Goal: Information Seeking & Learning: Check status

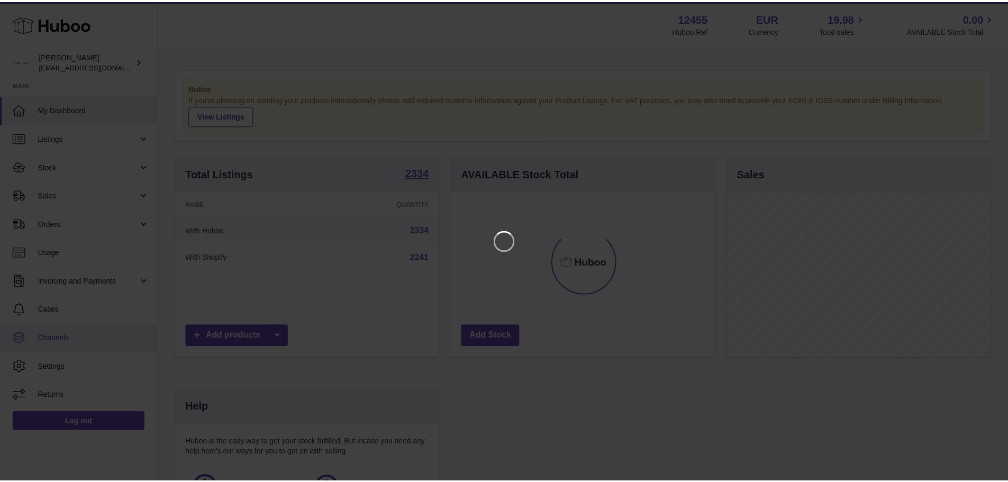
scroll to position [165, 267]
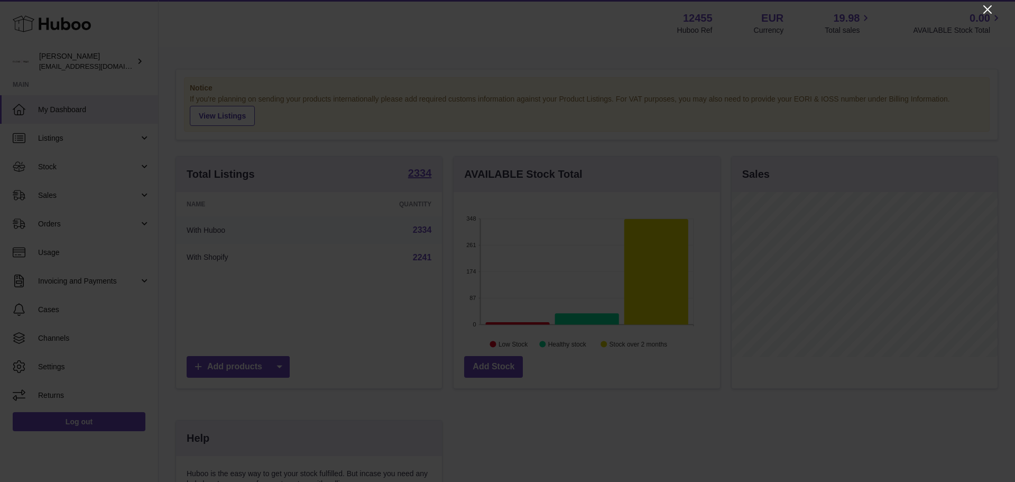
click at [988, 13] on icon "Close" at bounding box center [988, 9] width 13 height 13
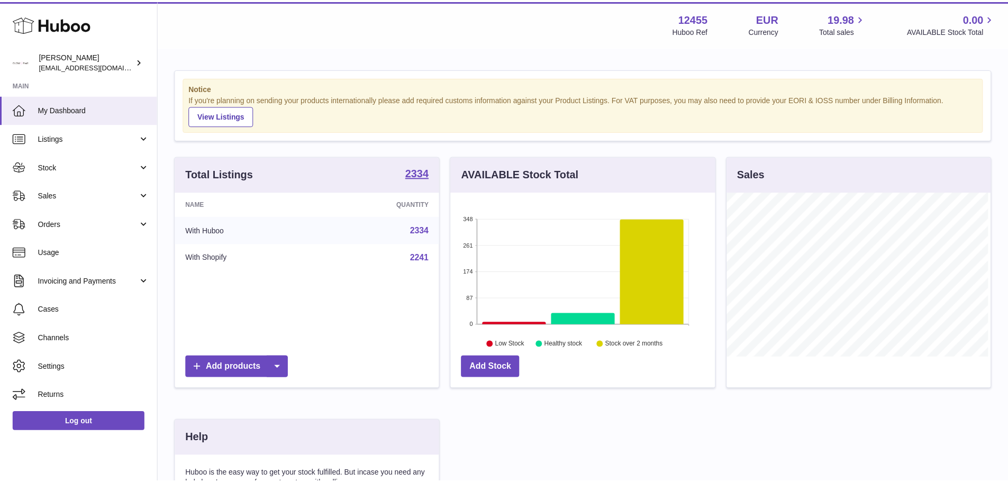
scroll to position [528713, 528615]
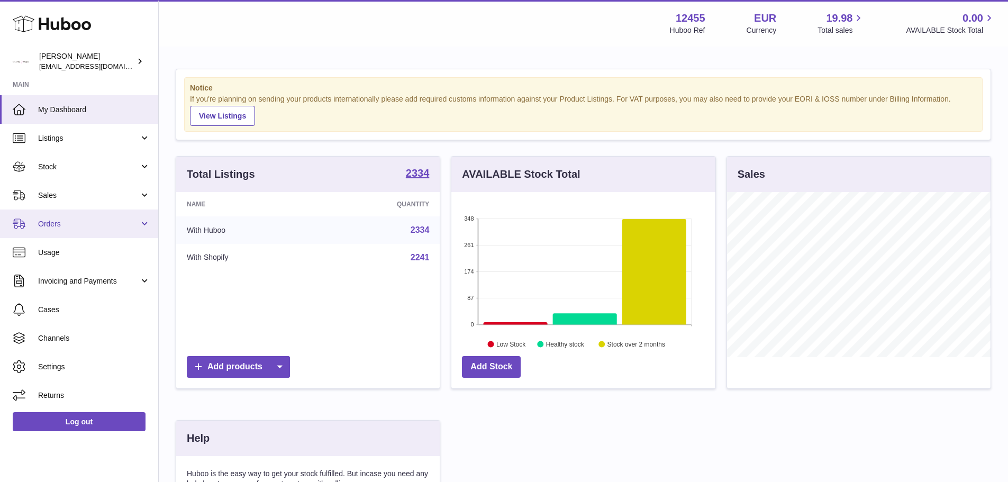
click at [67, 227] on span "Orders" at bounding box center [88, 224] width 101 height 10
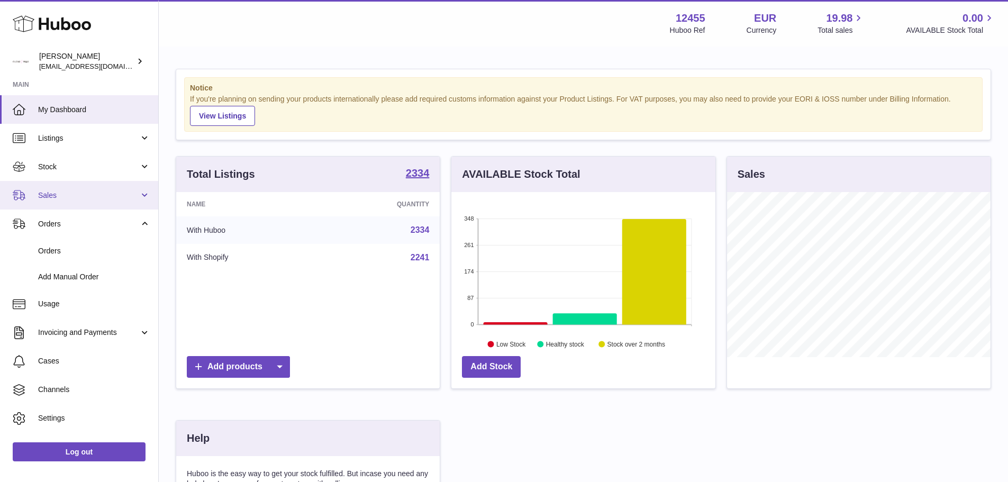
click at [88, 190] on span "Sales" at bounding box center [88, 195] width 101 height 10
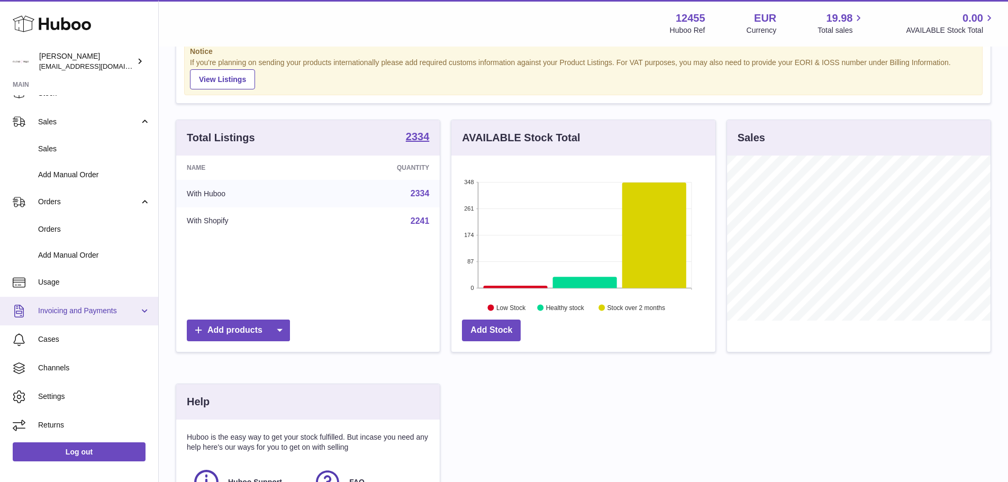
scroll to position [53, 0]
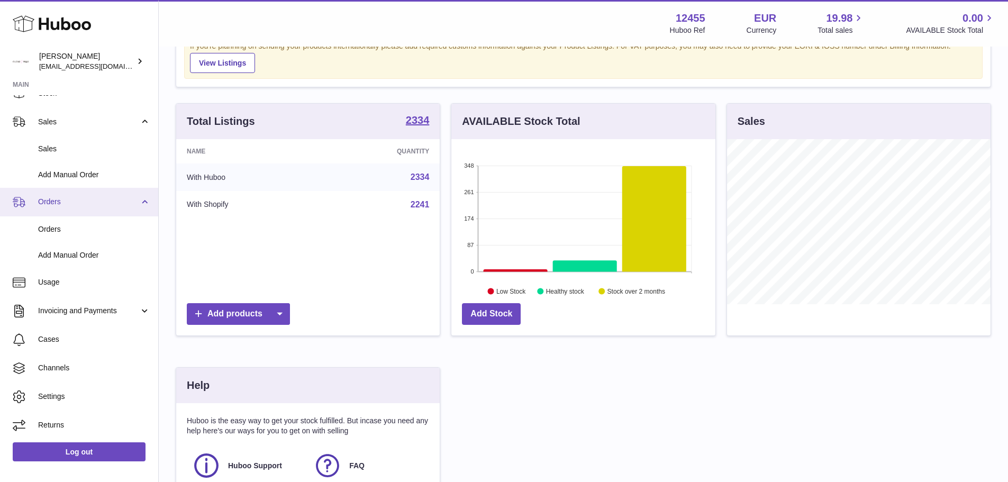
click at [142, 205] on link "Orders" at bounding box center [79, 202] width 158 height 29
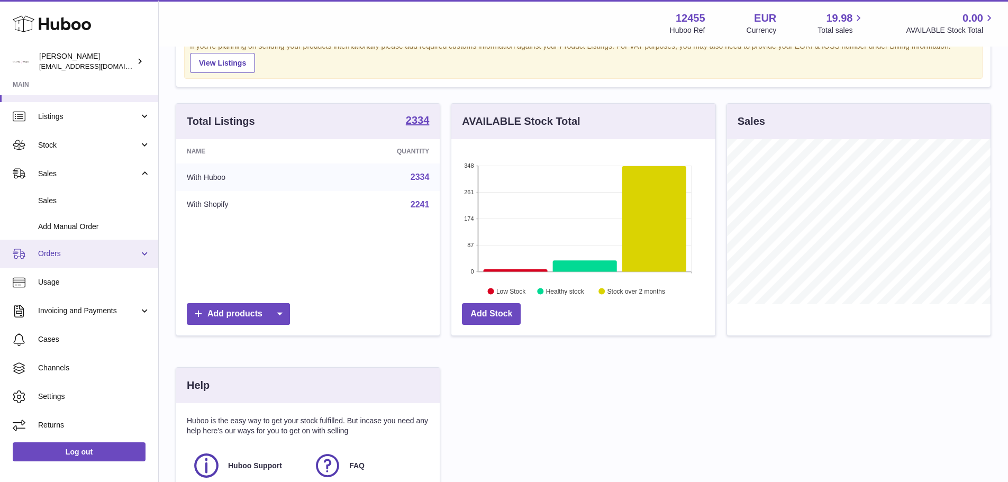
scroll to position [22, 0]
click at [96, 258] on span "Orders" at bounding box center [88, 254] width 101 height 10
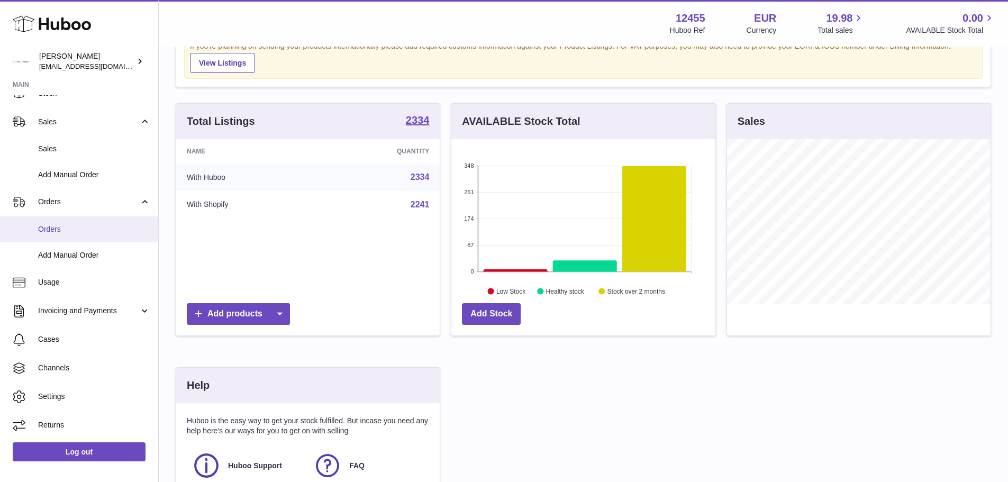
click at [76, 227] on span "Orders" at bounding box center [94, 229] width 112 height 10
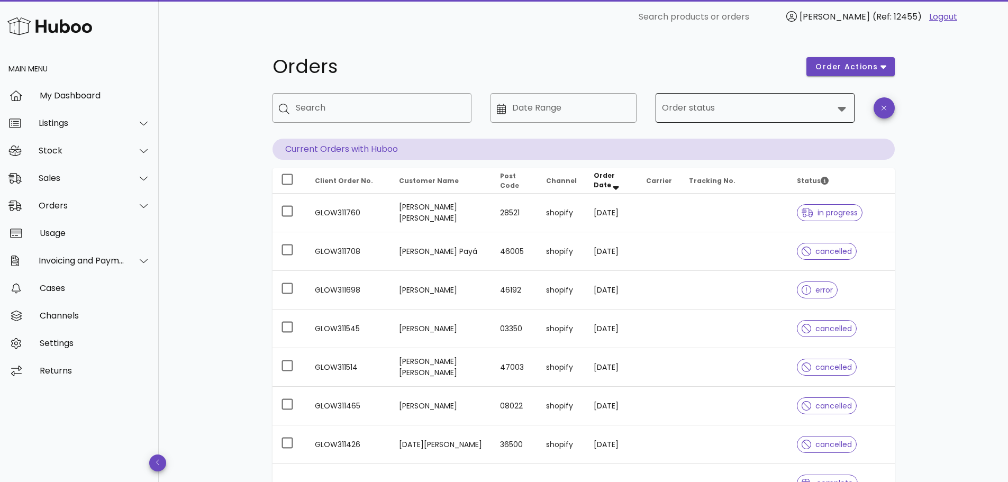
click at [732, 114] on input "Order status" at bounding box center [747, 107] width 171 height 17
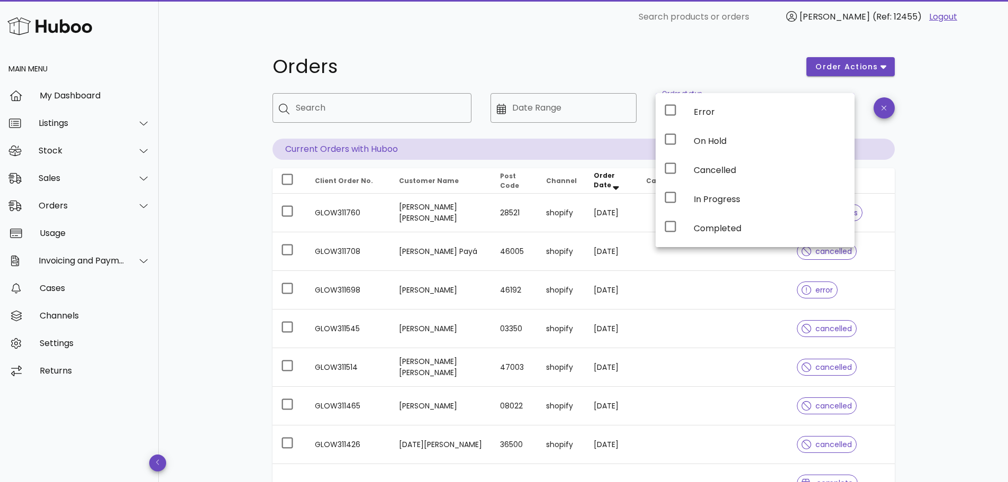
click at [711, 31] on div "​ Search products or orders Antonio (Ref: 12455) Logout" at bounding box center [583, 17] width 832 height 34
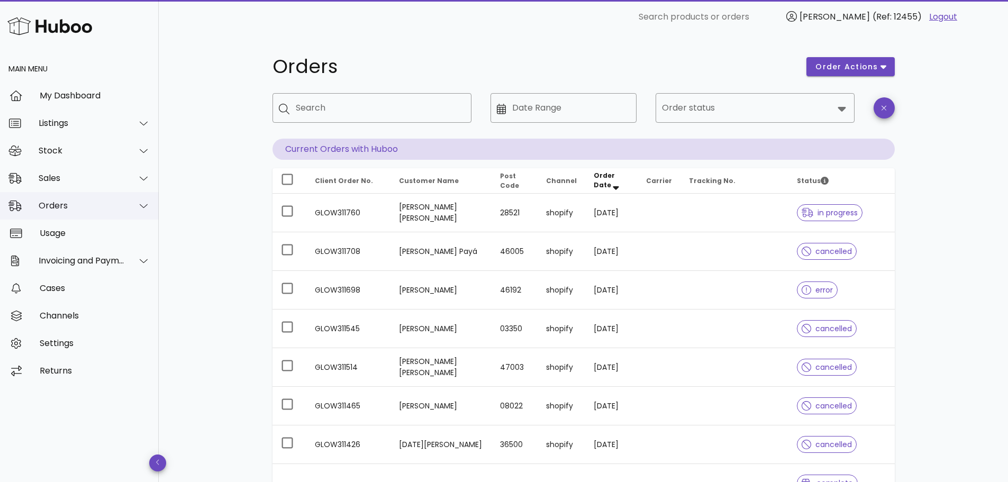
click at [138, 201] on div at bounding box center [143, 206] width 13 height 10
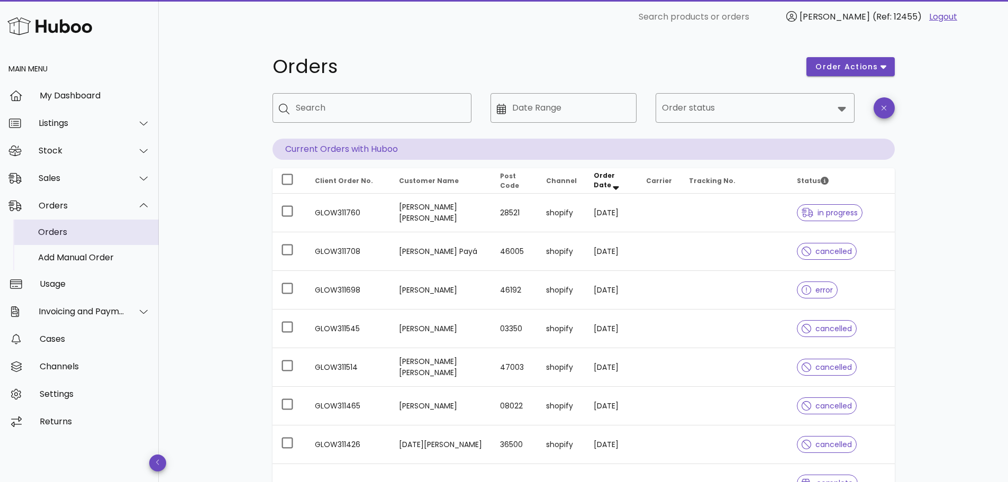
click at [104, 235] on div "Orders" at bounding box center [94, 232] width 112 height 10
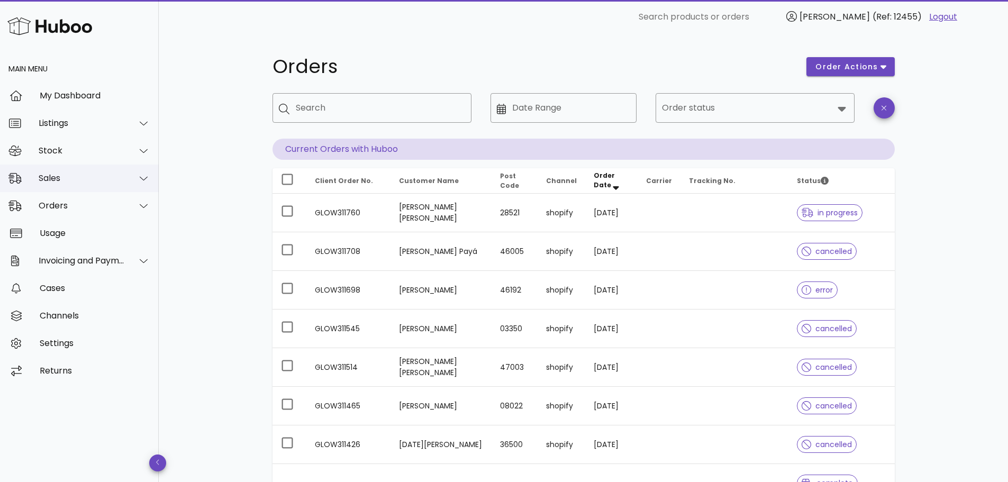
click at [132, 180] on div at bounding box center [137, 178] width 25 height 26
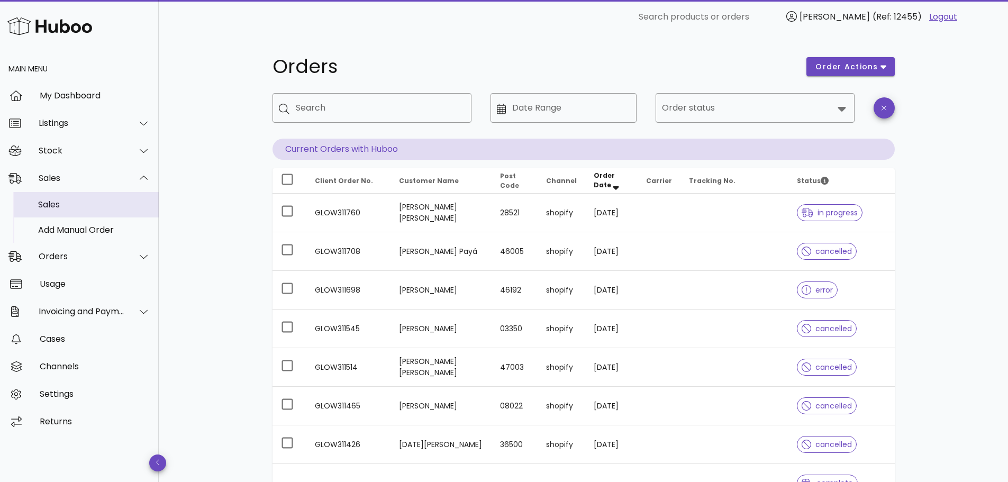
click at [120, 201] on div "Sales" at bounding box center [94, 204] width 112 height 10
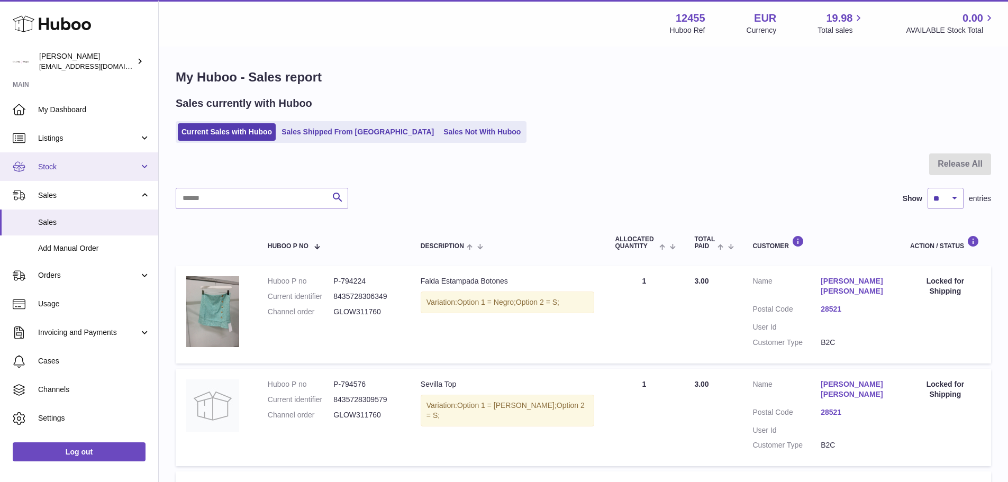
click at [124, 166] on span "Stock" at bounding box center [88, 167] width 101 height 10
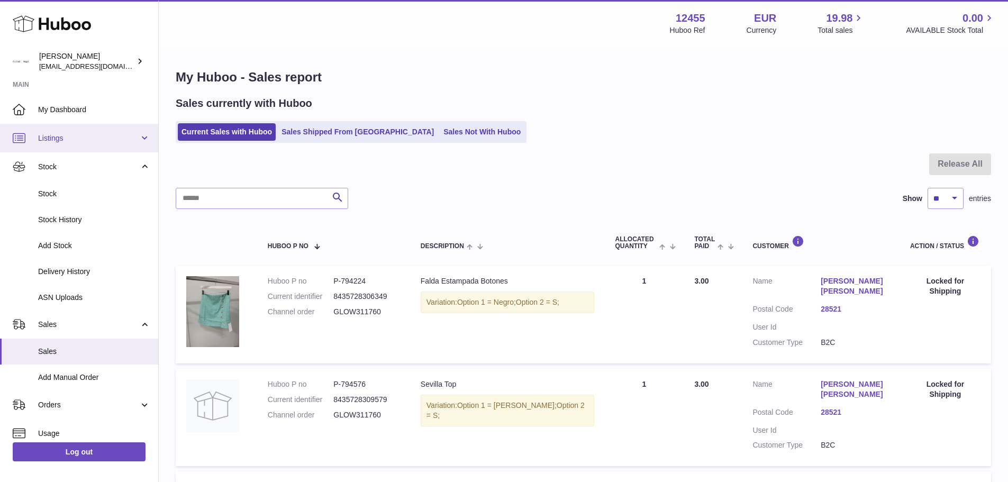
click at [133, 137] on span "Listings" at bounding box center [88, 138] width 101 height 10
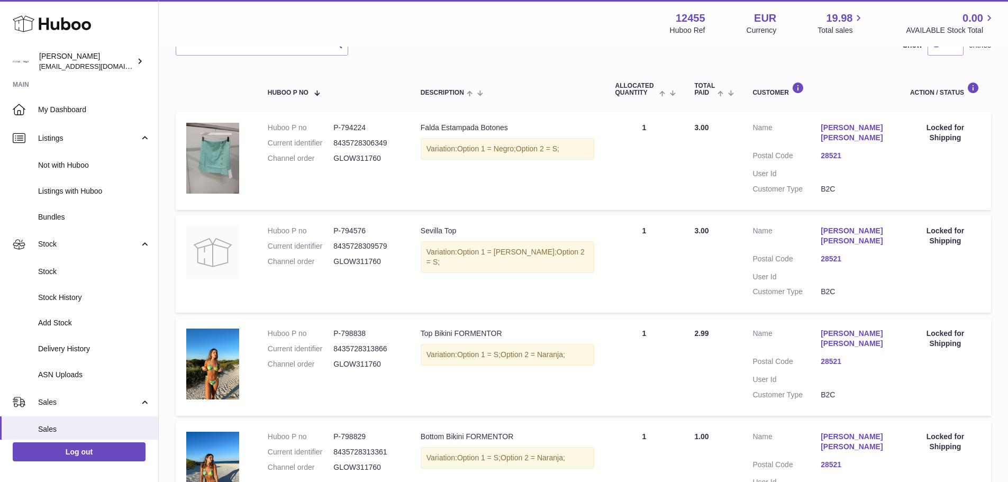
scroll to position [53, 0]
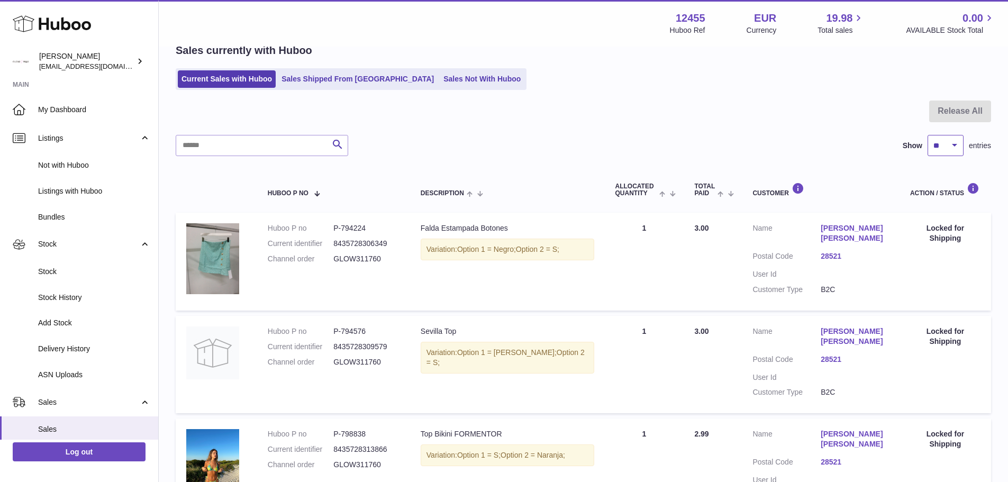
click at [948, 143] on select "** ** ** ***" at bounding box center [945, 145] width 36 height 21
select select "***"
click at [927, 135] on select "** ** ** ***" at bounding box center [945, 145] width 36 height 21
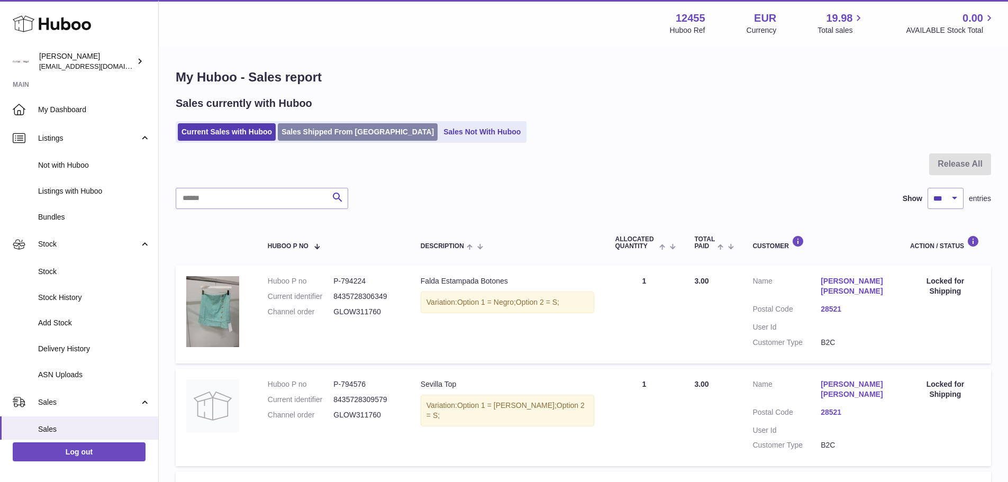
click at [318, 135] on link "Sales Shipped From Huboo" at bounding box center [358, 131] width 160 height 17
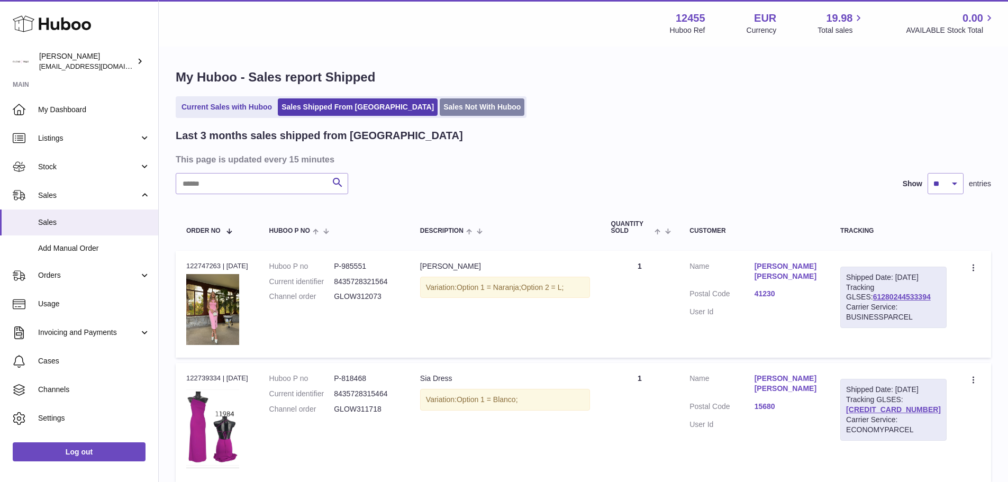
click at [439, 102] on link "Sales Not With Huboo" at bounding box center [481, 106] width 85 height 17
